Goal: Check status: Check status

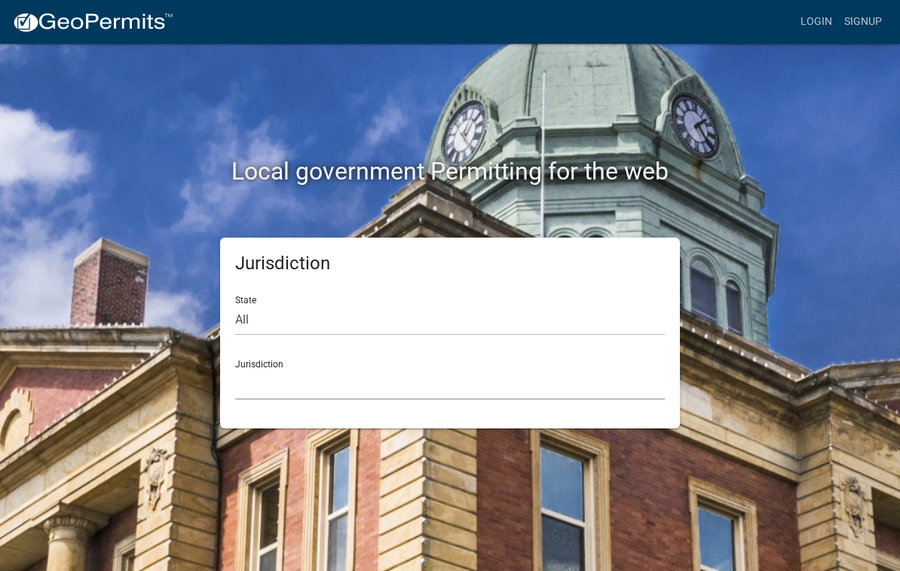
click at [276, 396] on select "[GEOGRAPHIC_DATA], [US_STATE] [GEOGRAPHIC_DATA], [US_STATE][PERSON_NAME][GEOGRA…" at bounding box center [450, 384] width 430 height 31
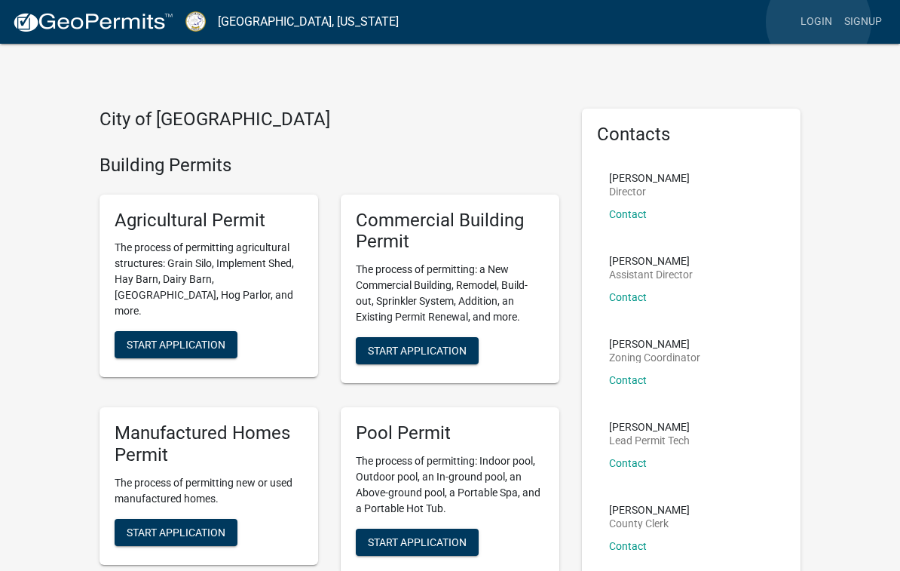
click at [819, 22] on link "Login" at bounding box center [816, 22] width 44 height 29
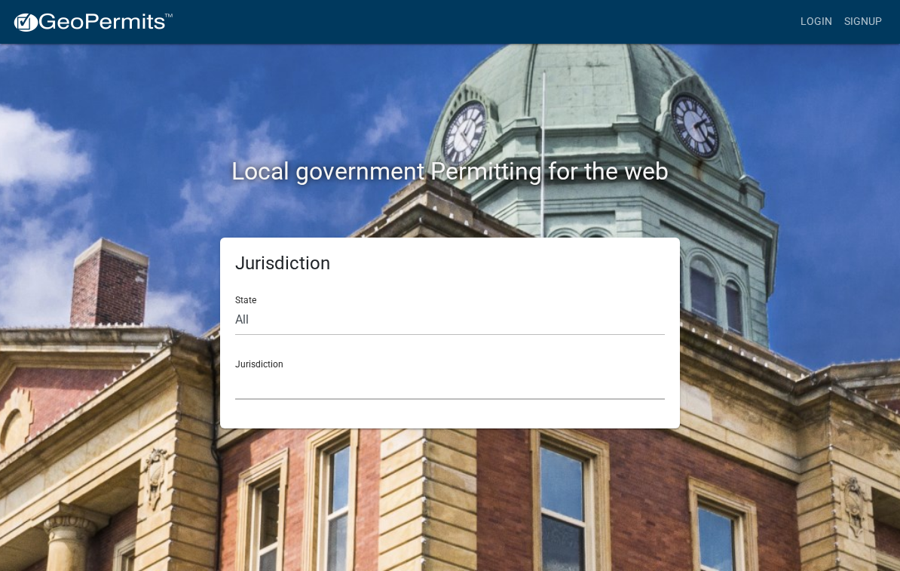
click at [274, 386] on select "[GEOGRAPHIC_DATA], [US_STATE] [GEOGRAPHIC_DATA], [US_STATE][PERSON_NAME][GEOGRA…" at bounding box center [450, 384] width 430 height 31
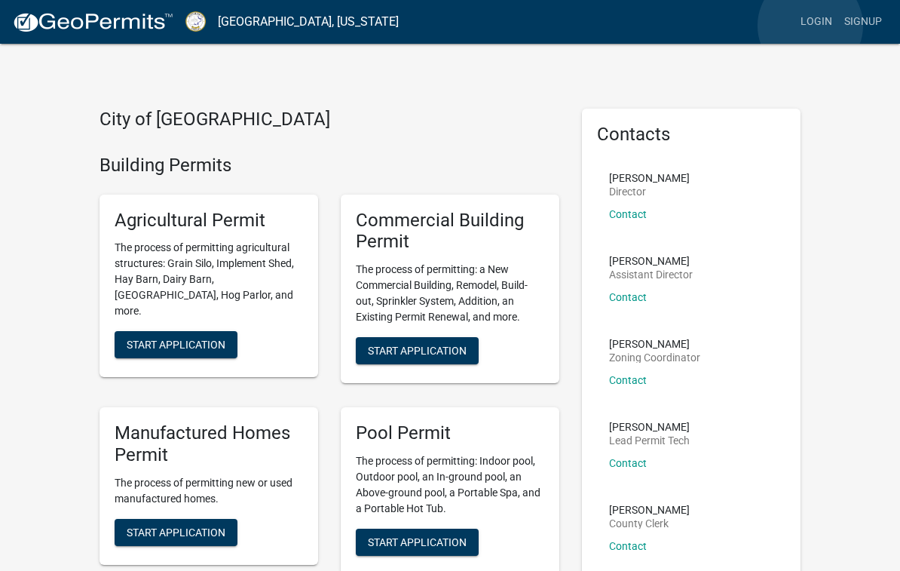
click at [810, 26] on link "Login" at bounding box center [816, 22] width 44 height 29
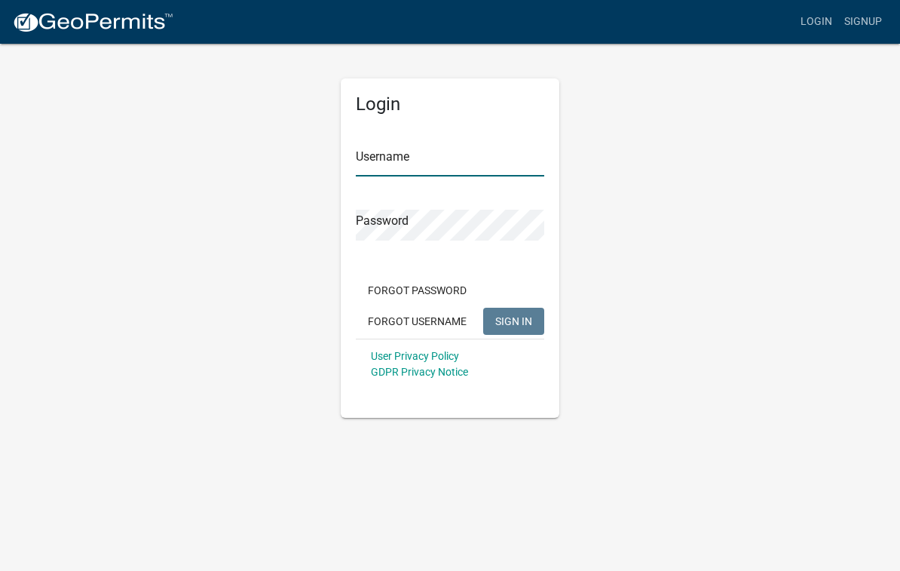
click at [407, 162] on input "Username" at bounding box center [450, 160] width 188 height 31
type input "[EMAIL_ADDRESS][DOMAIN_NAME]"
click at [513, 320] on button "SIGN IN" at bounding box center [513, 321] width 61 height 27
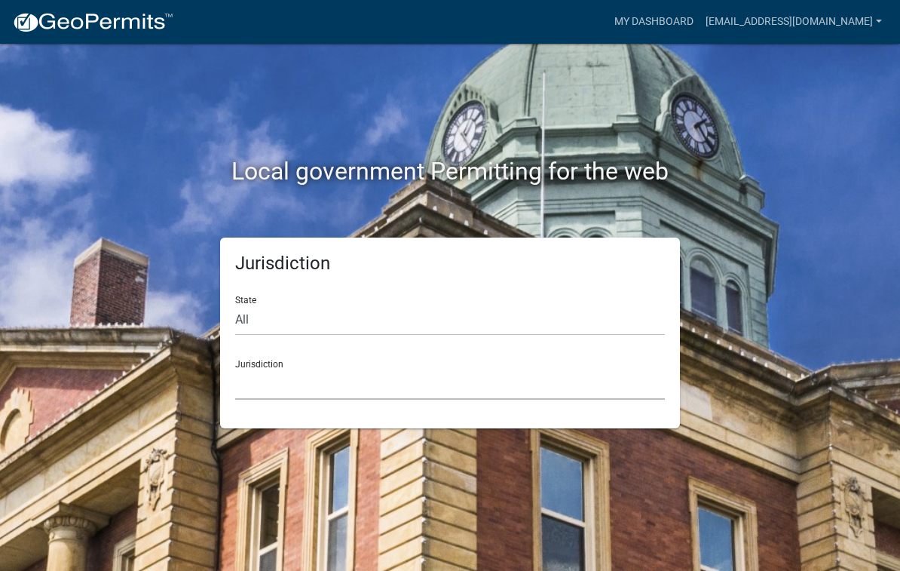
click at [267, 390] on select "[GEOGRAPHIC_DATA], [US_STATE] [GEOGRAPHIC_DATA], [US_STATE][PERSON_NAME][GEOGRA…" at bounding box center [450, 384] width 430 height 31
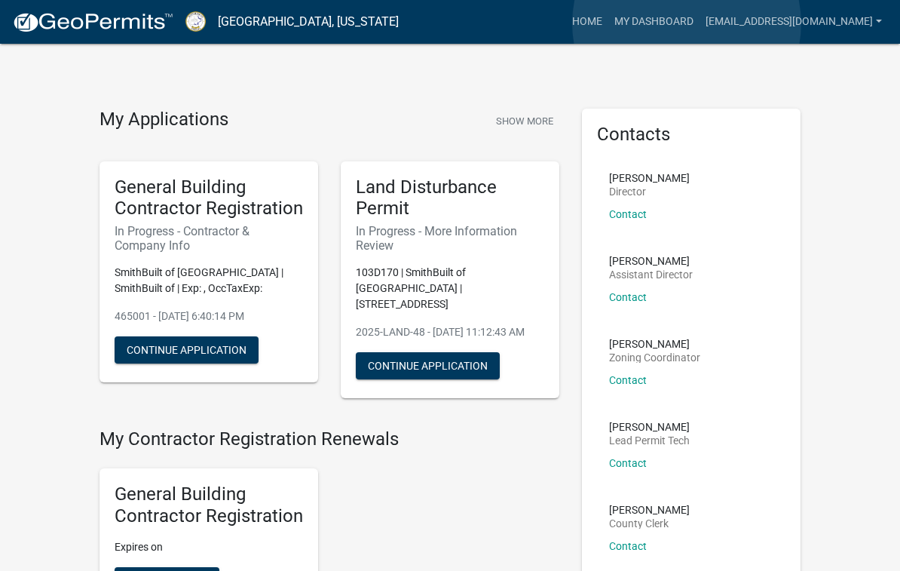
click at [687, 23] on link "My Dashboard" at bounding box center [653, 22] width 91 height 29
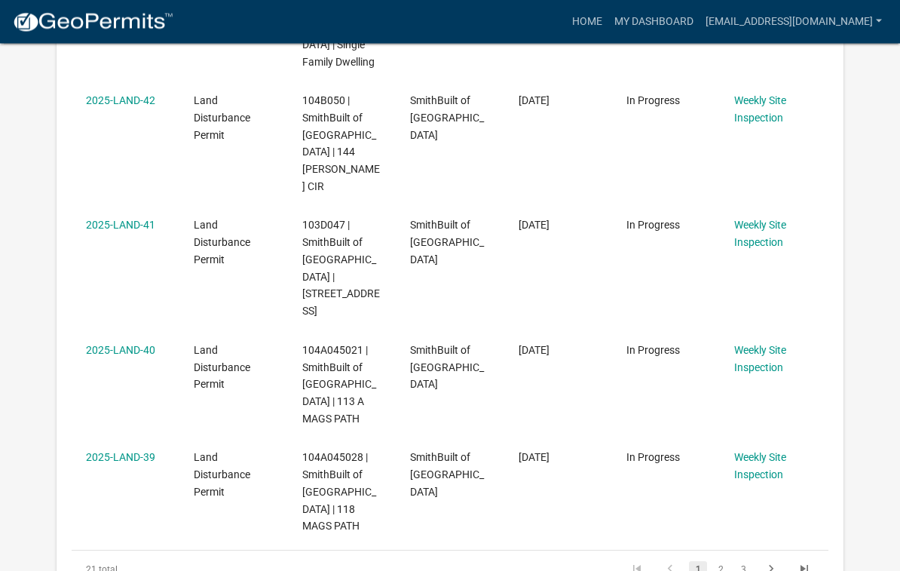
scroll to position [1058, 0]
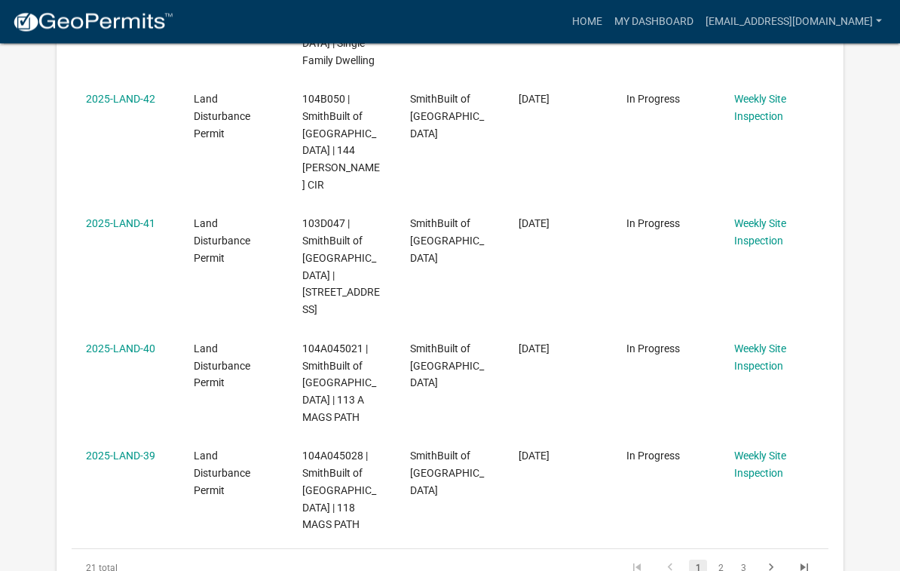
click at [721, 560] on link "2" at bounding box center [720, 568] width 18 height 17
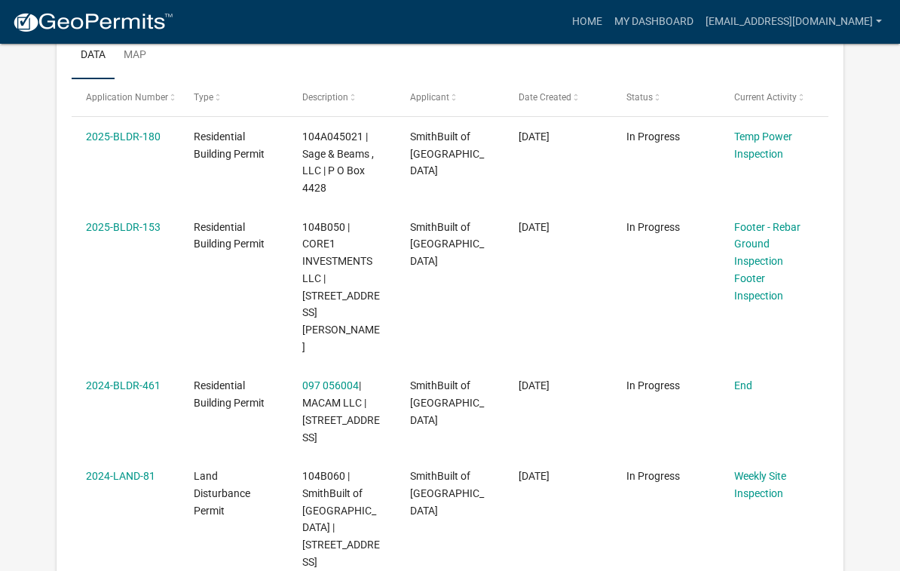
scroll to position [256, 0]
click at [767, 253] on link "Footer - Rebar Ground Inspection" at bounding box center [767, 245] width 66 height 47
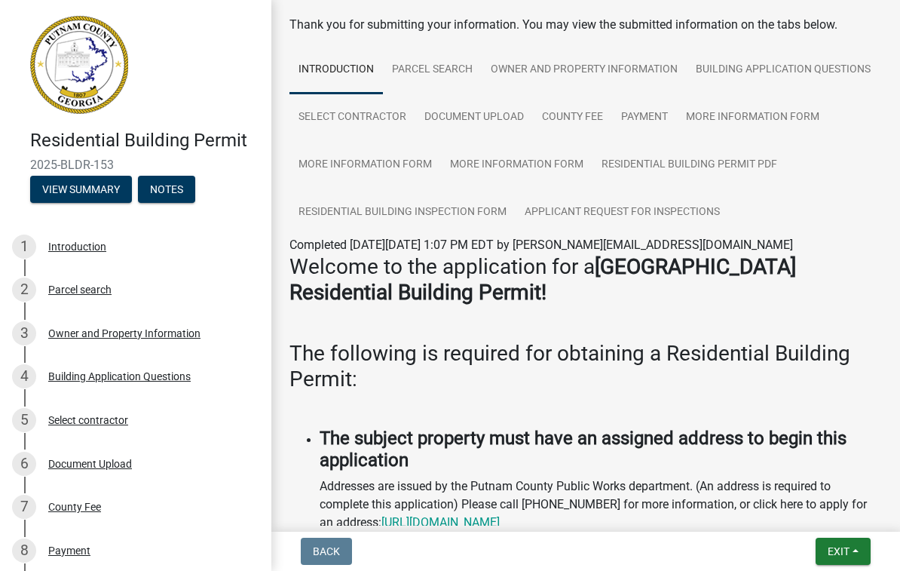
scroll to position [68, 0]
